Goal: Task Accomplishment & Management: Manage account settings

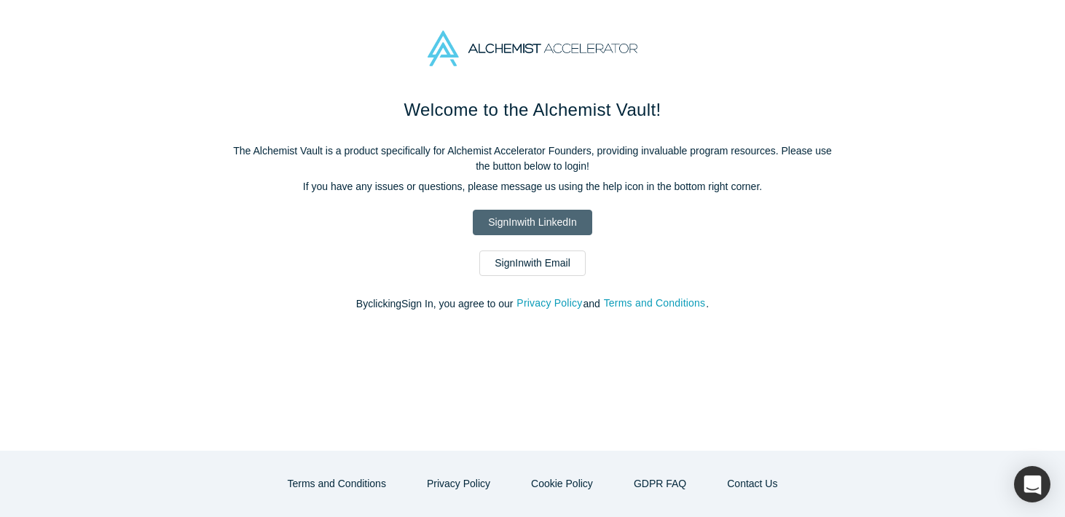
click at [501, 227] on link "Sign In with LinkedIn" at bounding box center [532, 222] width 119 height 25
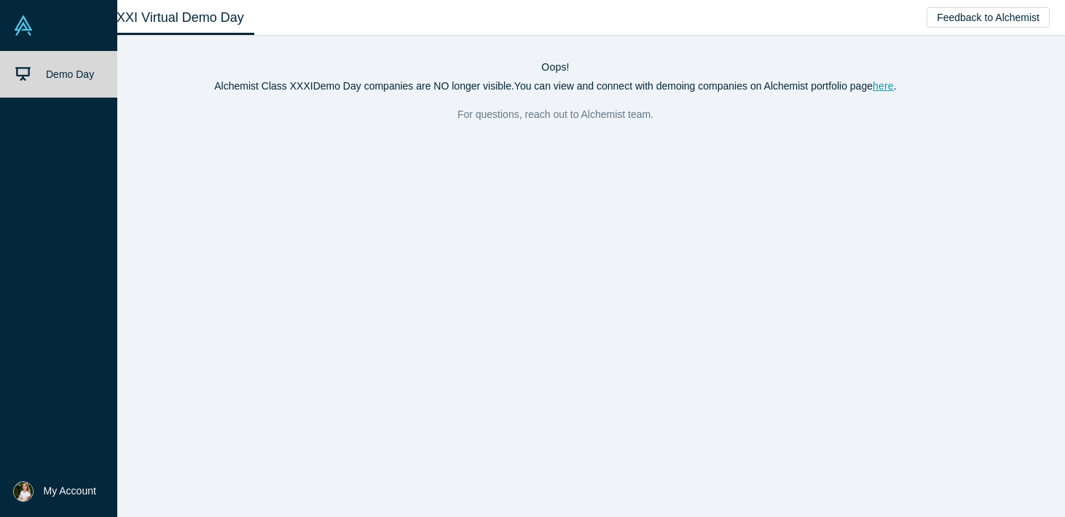
click at [48, 26] on link at bounding box center [58, 25] width 117 height 51
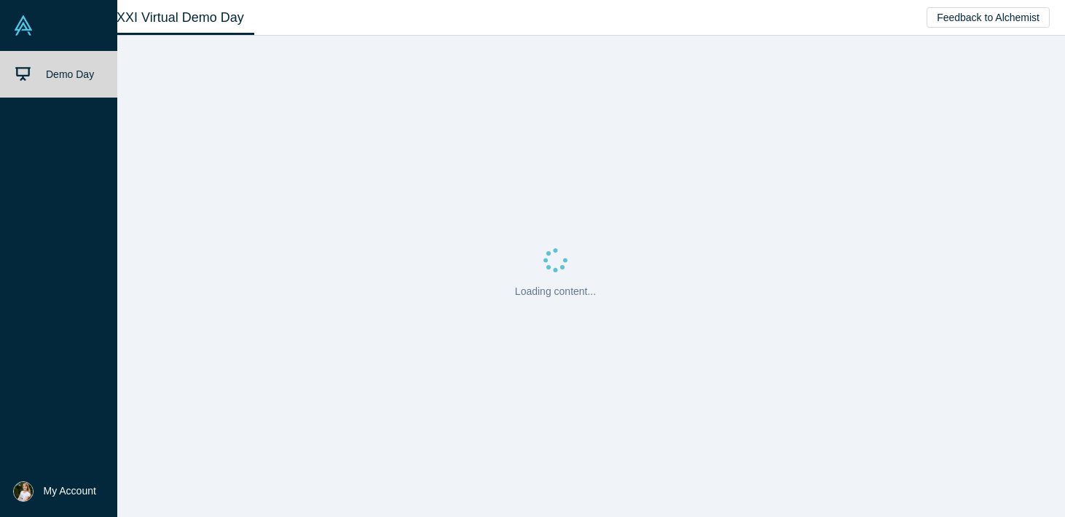
click at [75, 484] on span "My Account" at bounding box center [70, 491] width 52 height 15
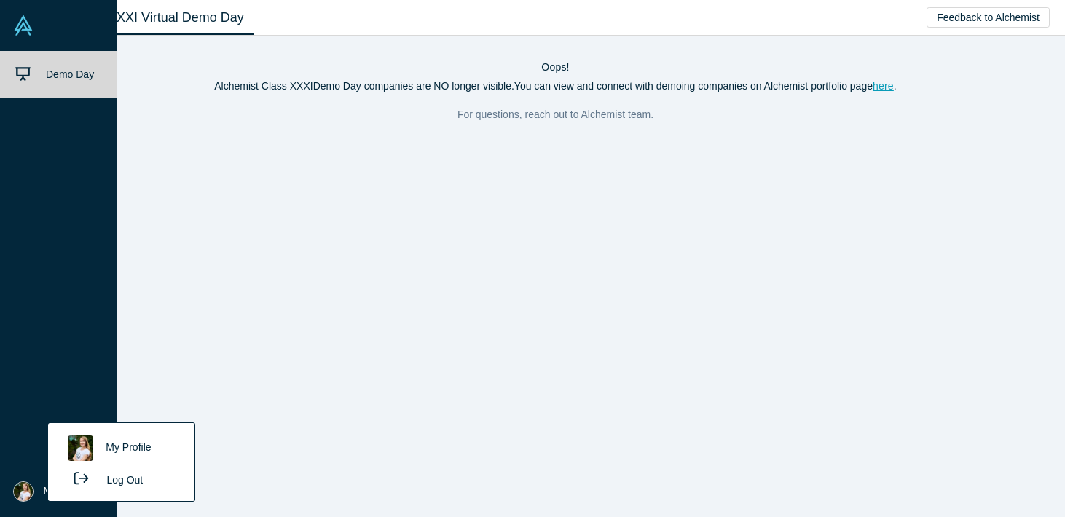
click at [122, 442] on link "My Profile" at bounding box center [120, 449] width 121 height 36
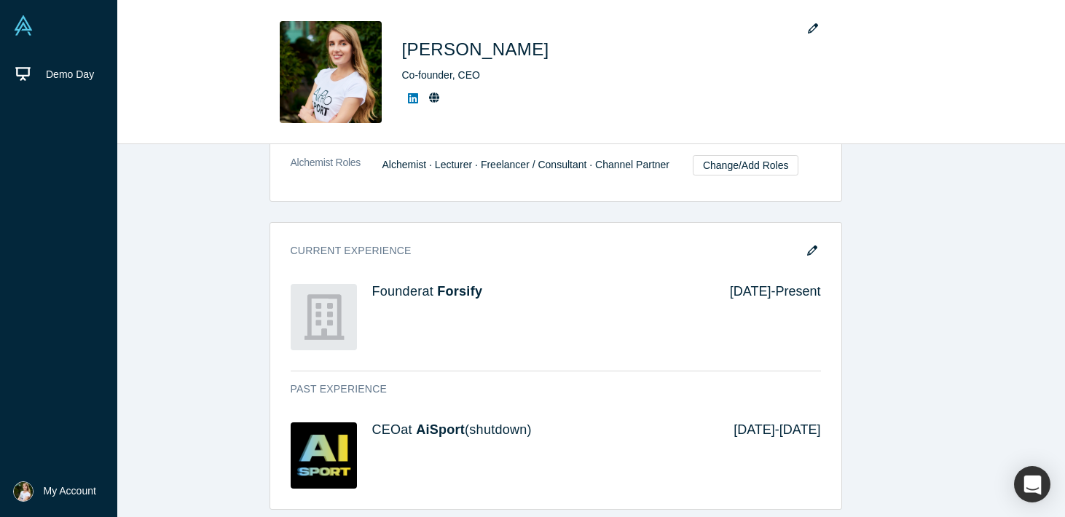
scroll to position [602, 0]
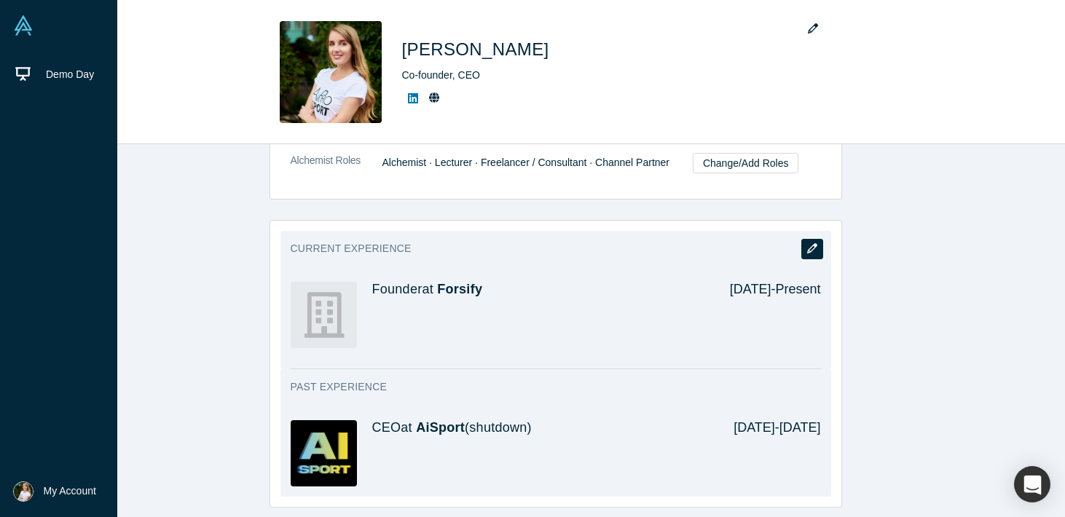
click at [806, 239] on button "button" at bounding box center [812, 249] width 22 height 20
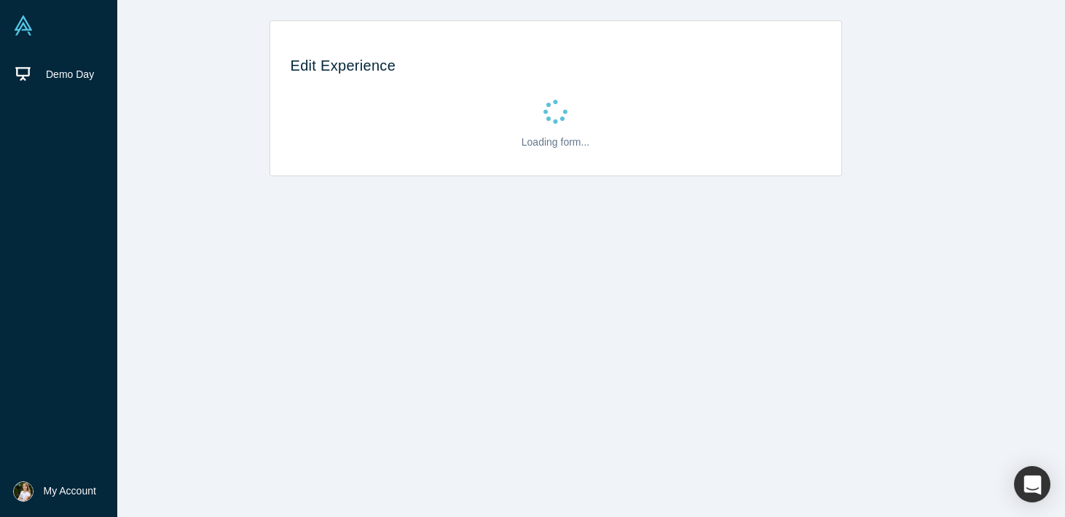
scroll to position [0, 0]
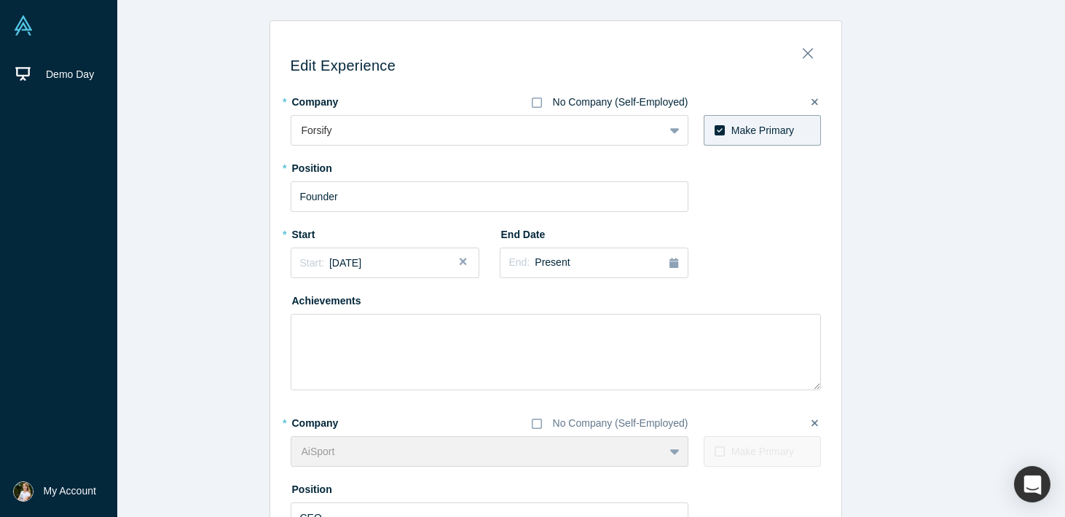
click at [536, 104] on icon at bounding box center [537, 103] width 10 height 12
click at [0, 0] on input "No Company (Self-Employed)" at bounding box center [0, 0] width 0 height 0
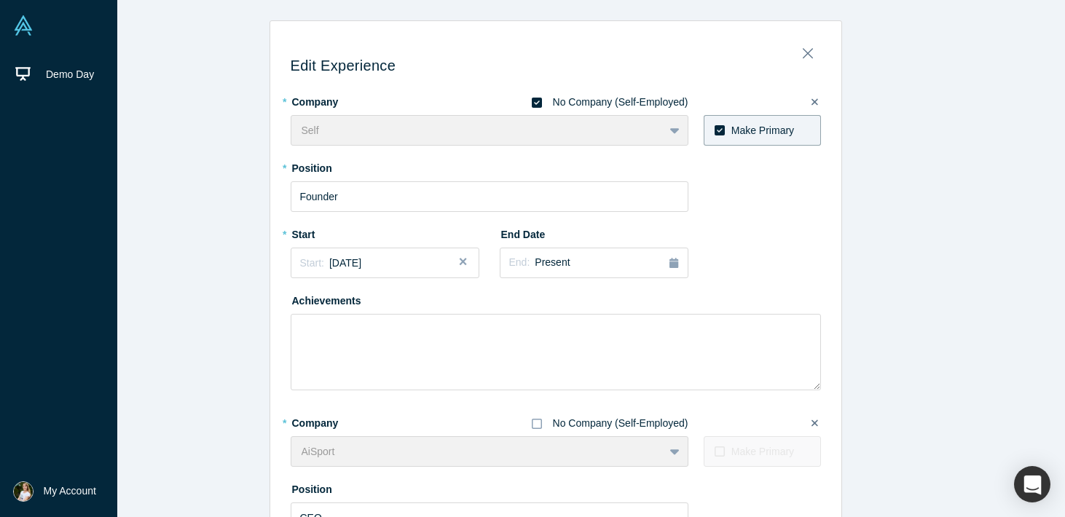
click at [534, 421] on icon at bounding box center [537, 424] width 10 height 12
click at [0, 0] on input "No Company (Self-Employed)" at bounding box center [0, 0] width 0 height 0
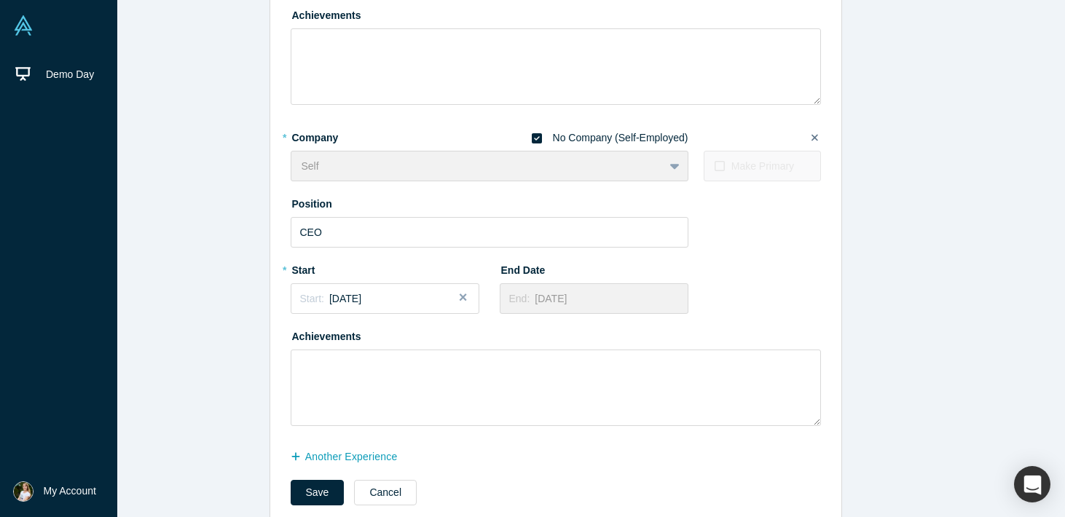
scroll to position [315, 0]
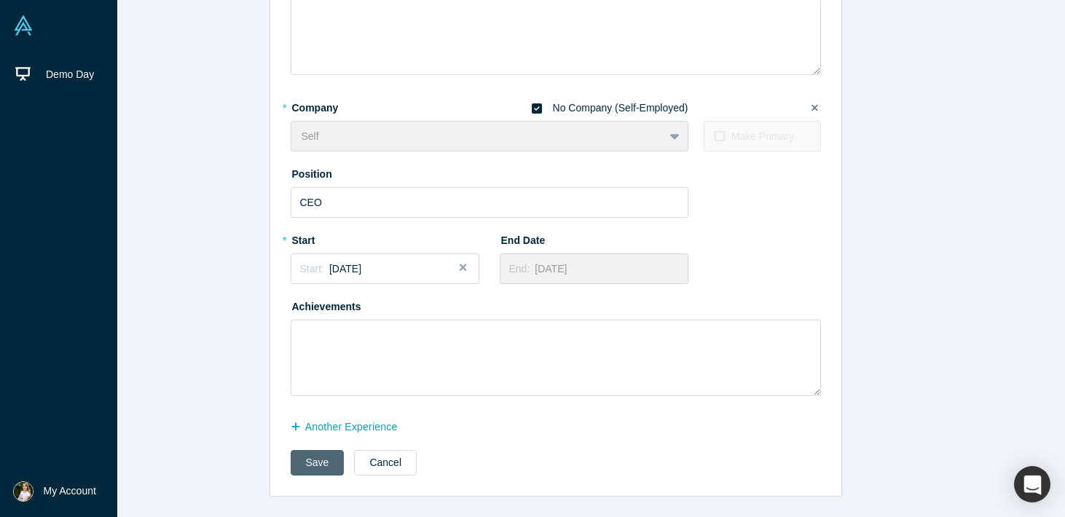
click at [309, 472] on button "Save" at bounding box center [318, 462] width 54 height 25
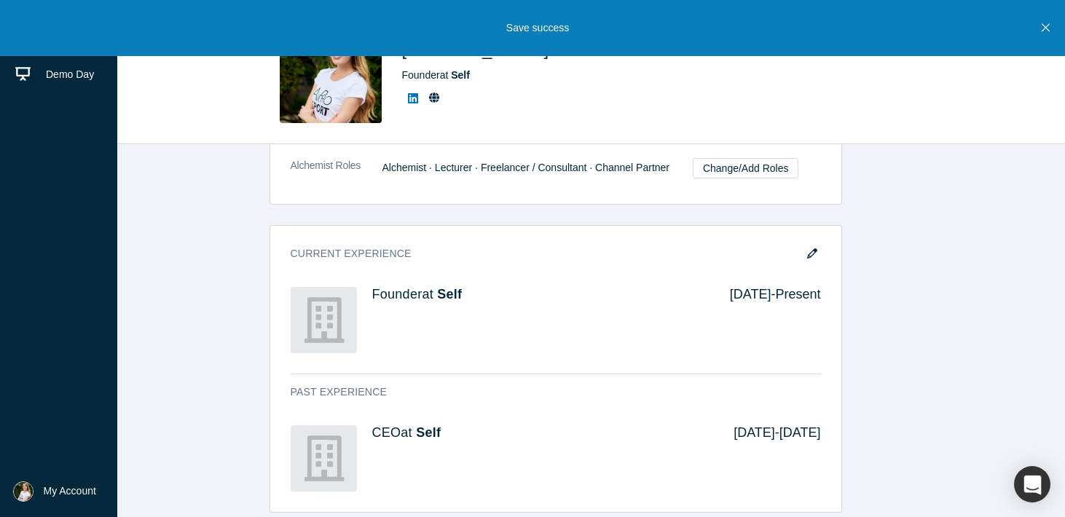
scroll to position [583, 0]
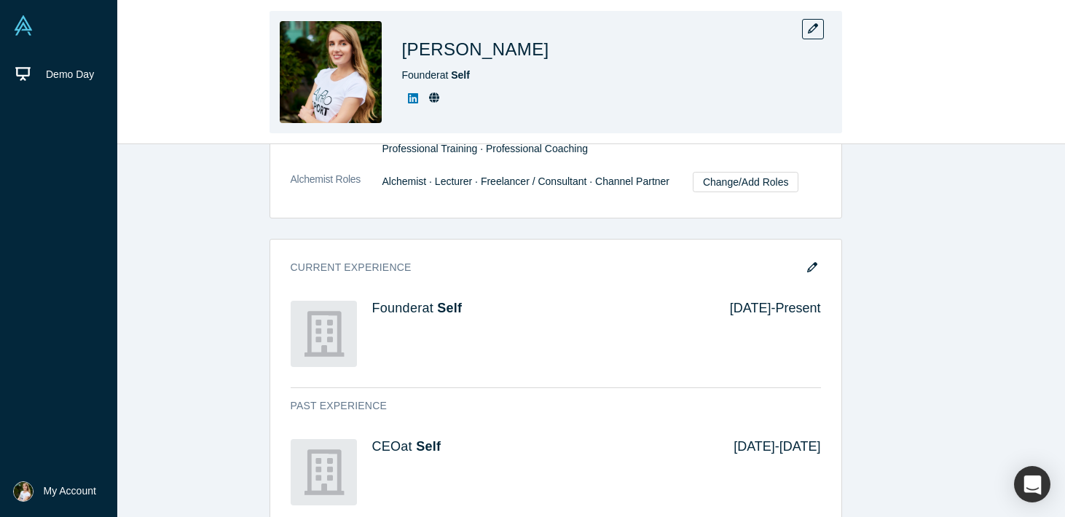
click at [435, 97] on icon at bounding box center [434, 98] width 10 height 10
click at [414, 104] on icon at bounding box center [413, 99] width 10 height 12
